Goal: Task Accomplishment & Management: Manage account settings

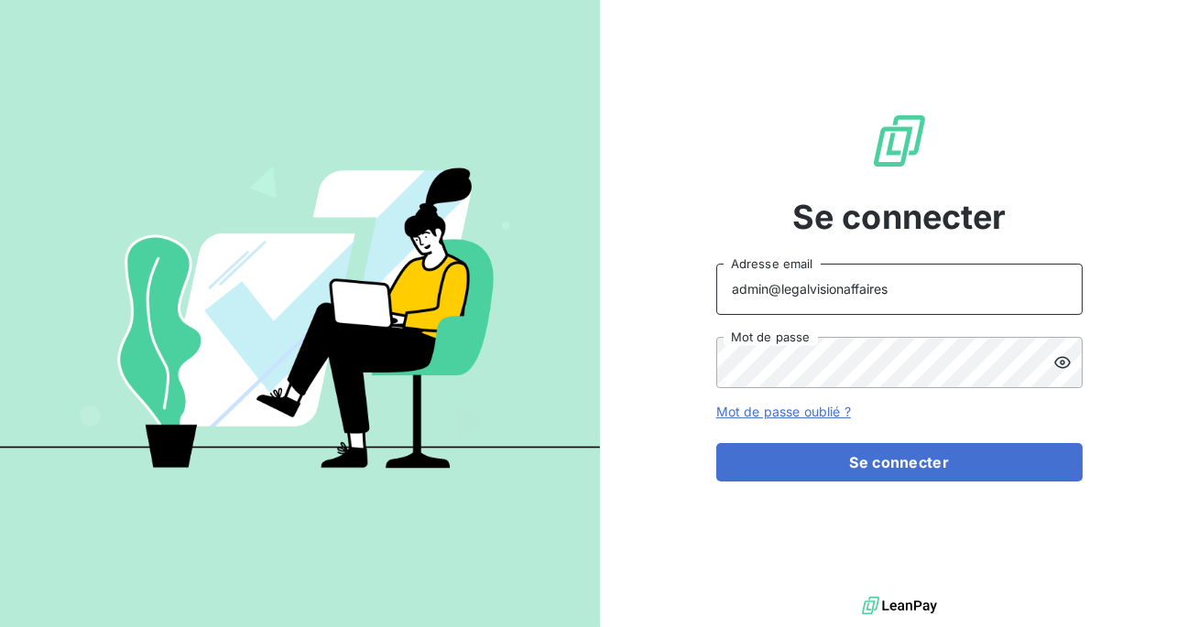
click at [903, 286] on input "admin@legalvisionaffaires" at bounding box center [899, 289] width 366 height 51
type input "admin@deal"
click at [716, 443] on button "Se connecter" at bounding box center [899, 462] width 366 height 38
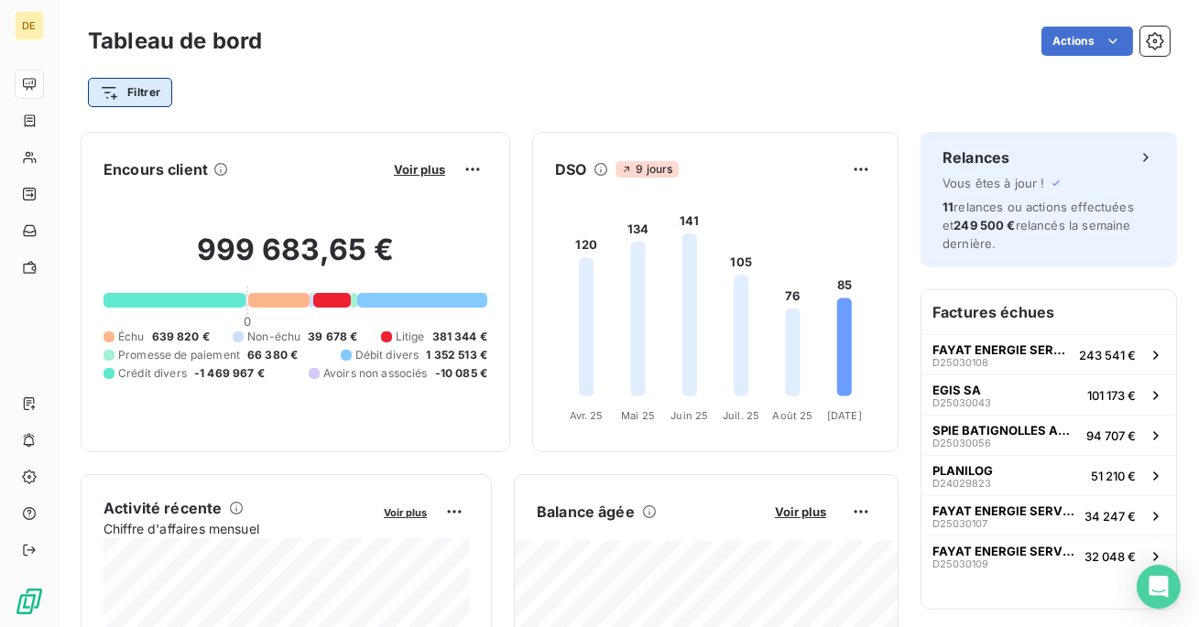
click at [151, 101] on html "DE Tableau de bord Actions Filtrer Encours client Voir plus 999 683,65 € 0 Échu…" at bounding box center [599, 313] width 1199 height 627
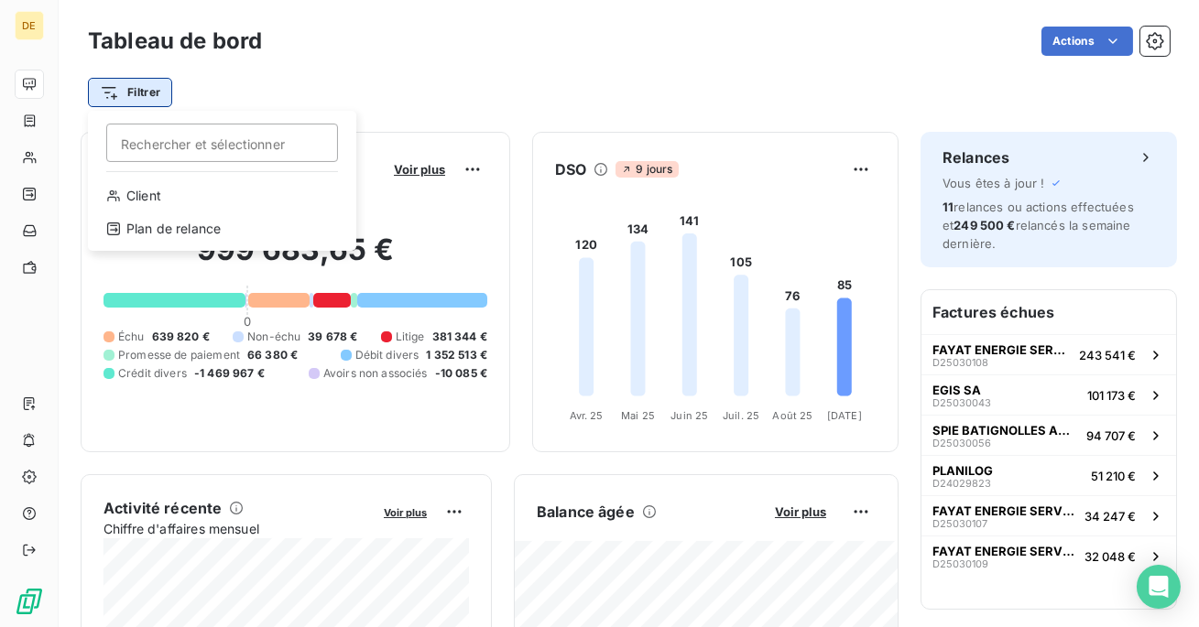
click at [151, 101] on html "DE Tableau de bord Actions Filtrer Rechercher et sélectionner Client Plan de re…" at bounding box center [599, 313] width 1199 height 627
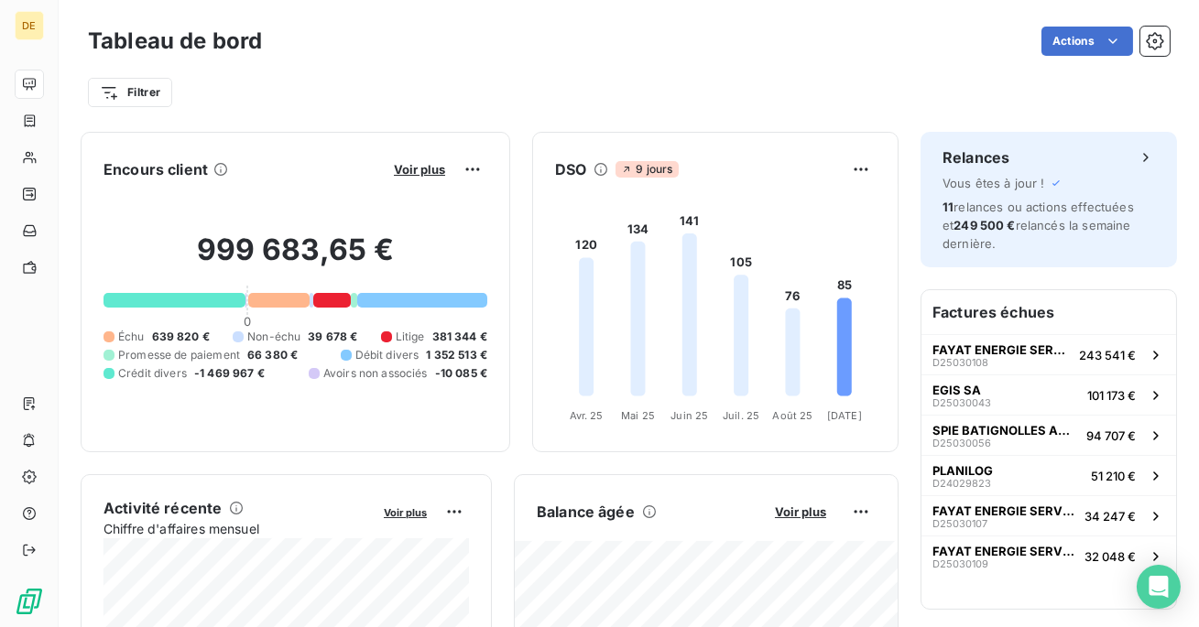
click at [864, 63] on div "Filtrer" at bounding box center [629, 84] width 1082 height 49
click at [569, 201] on foreignobject at bounding box center [715, 306] width 364 height 245
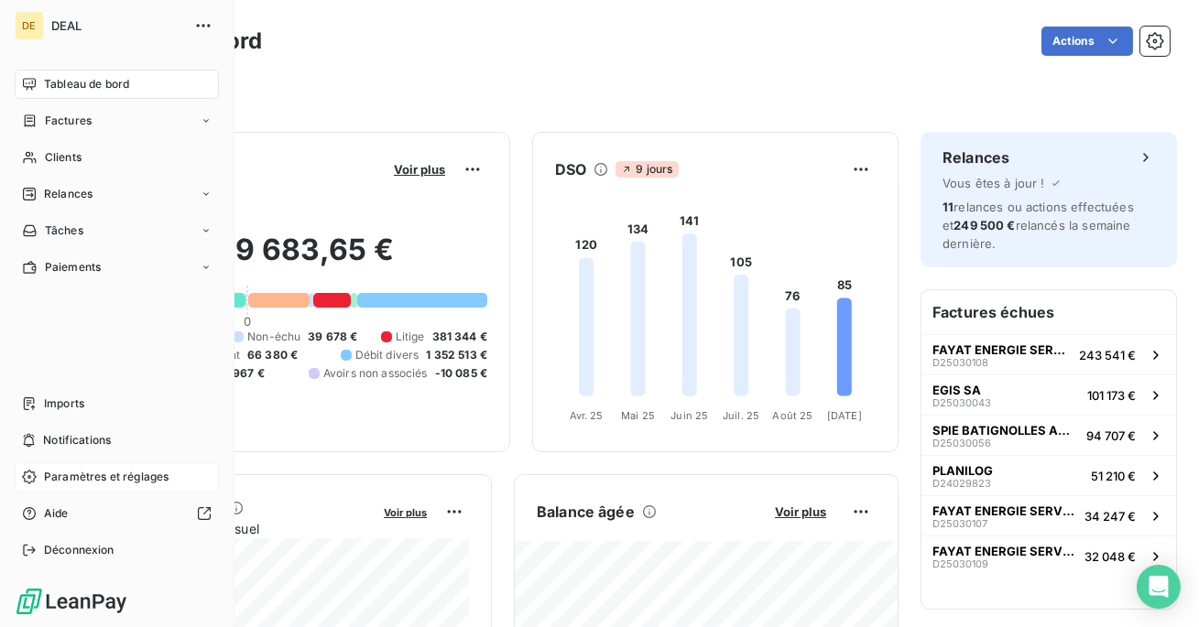
click at [77, 480] on span "Paramètres et réglages" at bounding box center [106, 477] width 125 height 16
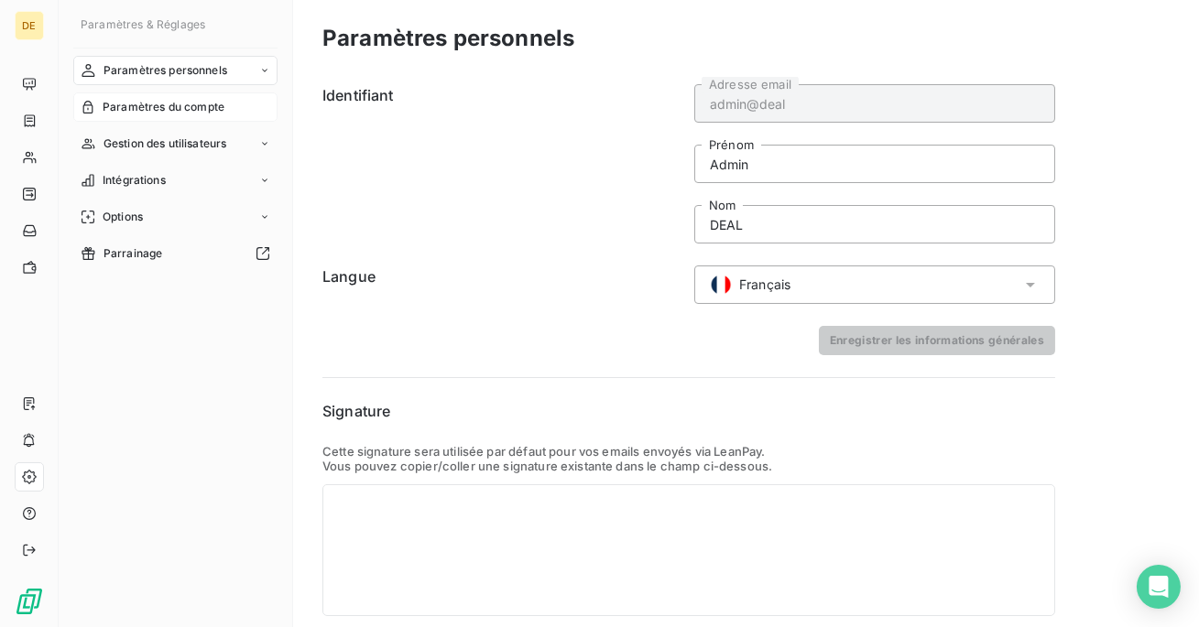
click at [193, 109] on span "Paramètres du compte" at bounding box center [164, 107] width 122 height 16
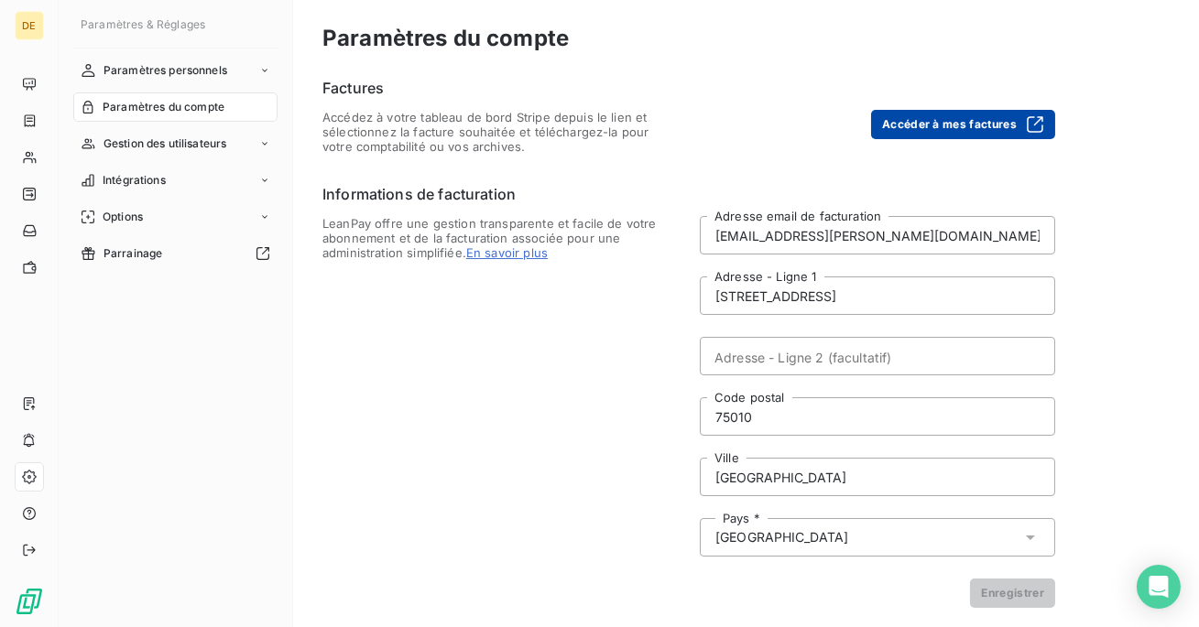
click at [973, 116] on button "Accéder à mes factures" at bounding box center [963, 124] width 184 height 29
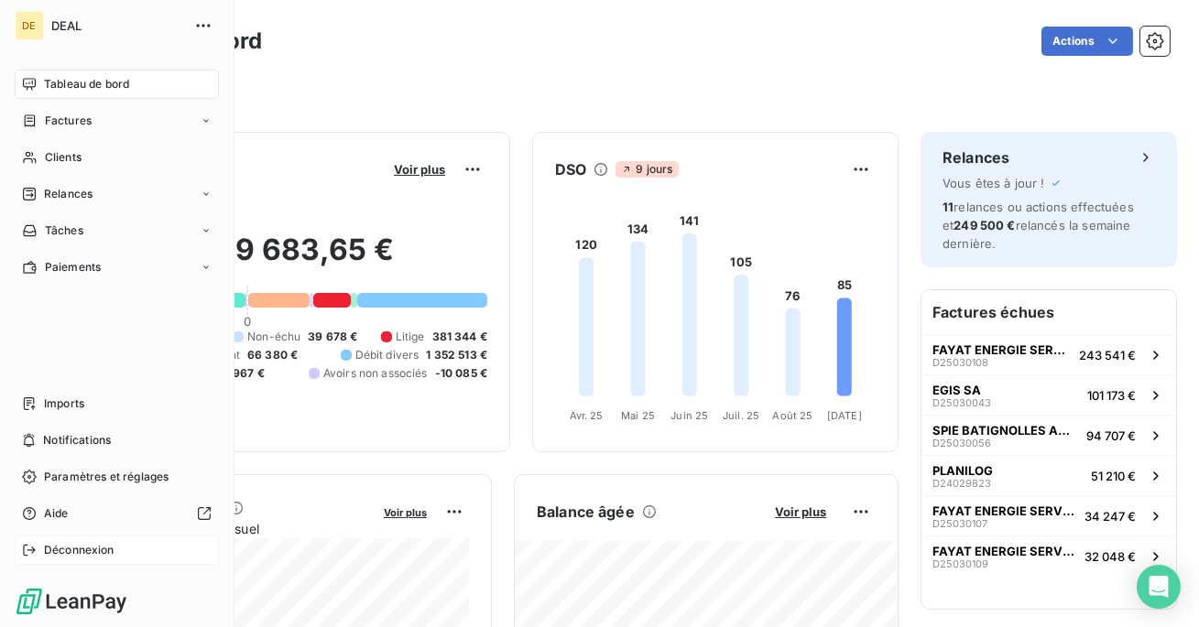
click at [38, 552] on div "Déconnexion" at bounding box center [117, 550] width 204 height 29
